Goal: Information Seeking & Learning: Learn about a topic

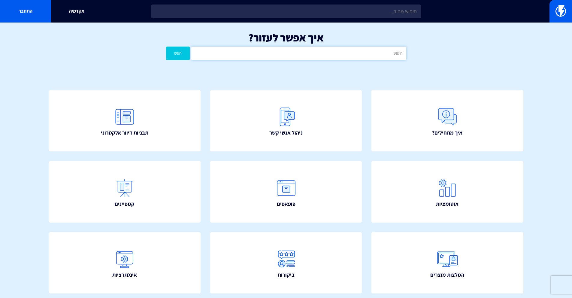
click at [310, 52] on input "text" at bounding box center [298, 54] width 215 height 14
type input "יוטפו"
click at [166, 47] on button "חפש" at bounding box center [178, 54] width 24 height 14
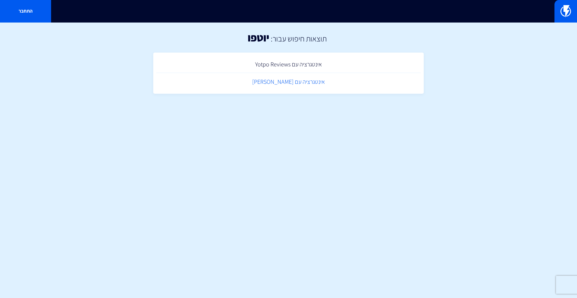
click at [308, 81] on link "אינטגרציה עם [PERSON_NAME]" at bounding box center [288, 82] width 264 height 18
